Goal: Task Accomplishment & Management: Use online tool/utility

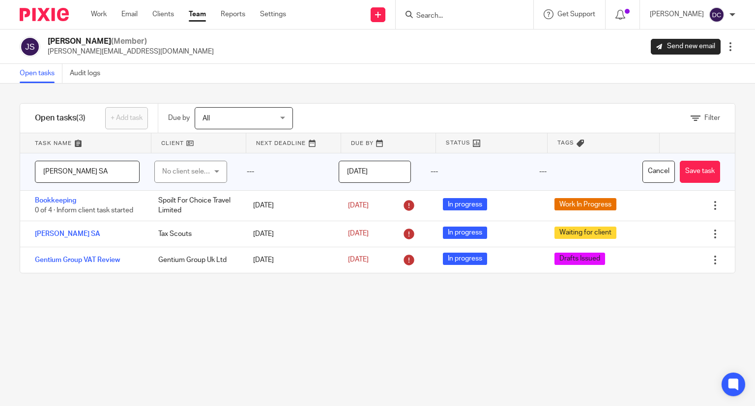
type input "[PERSON_NAME] SA"
click at [197, 166] on div "No client selected" at bounding box center [187, 171] width 51 height 21
type input "Tax Scouts"
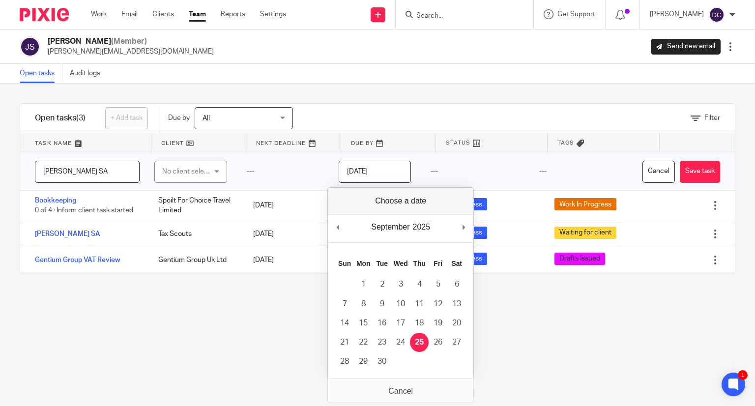
click at [381, 170] on input "[DATE]" at bounding box center [375, 172] width 72 height 22
type input "[DATE]"
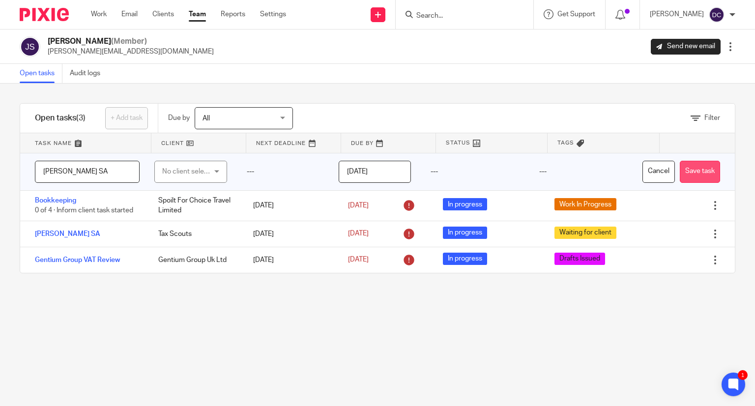
click at [680, 177] on button "Save task" at bounding box center [700, 172] width 40 height 22
